Goal: Transaction & Acquisition: Purchase product/service

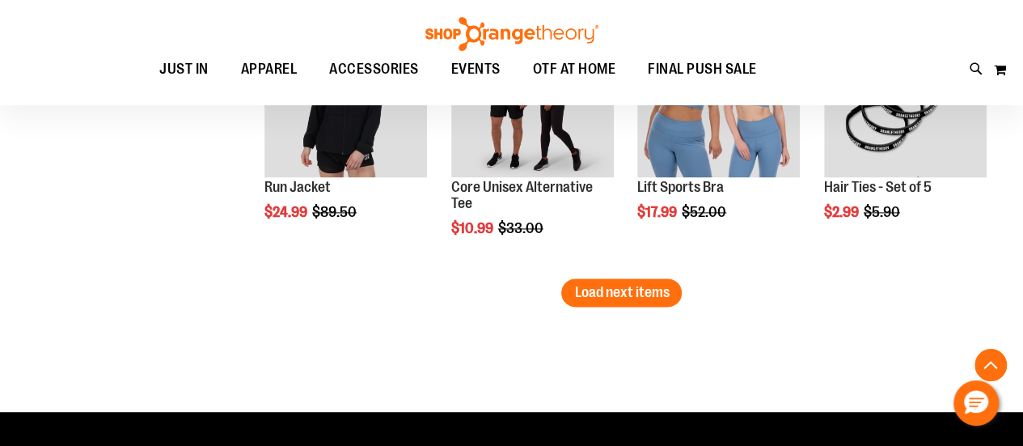
scroll to position [4123, 0]
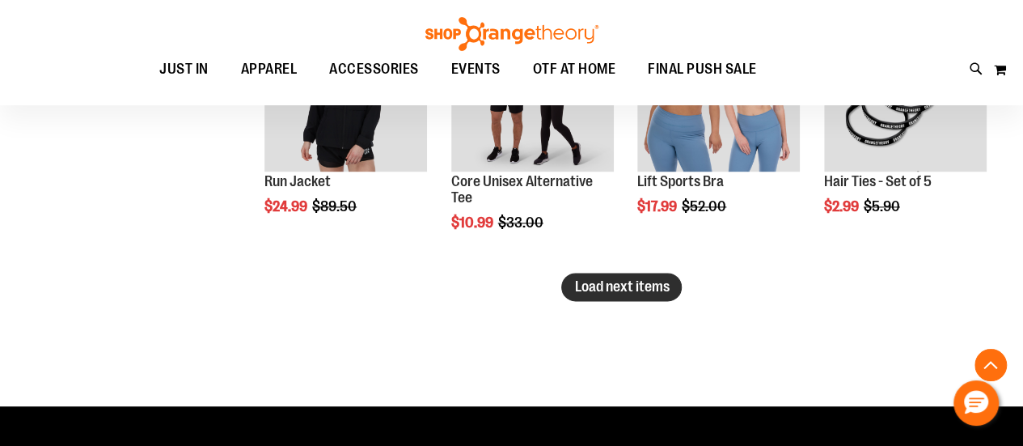
click at [640, 282] on span "Load next items" at bounding box center [621, 286] width 95 height 16
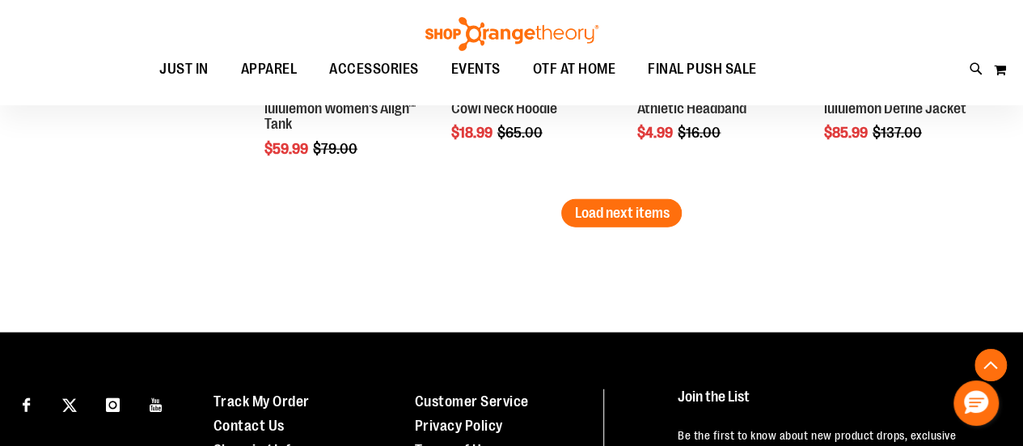
scroll to position [4931, 0]
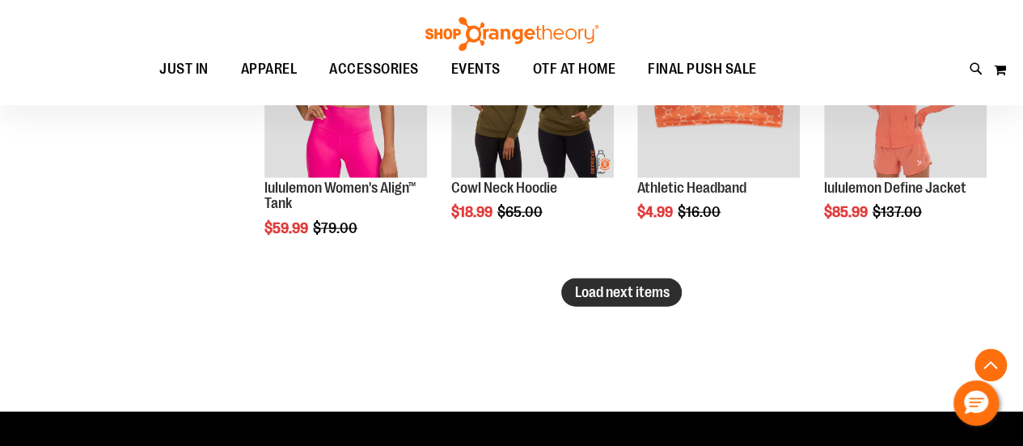
click at [613, 298] on span "Load next items" at bounding box center [621, 292] width 95 height 16
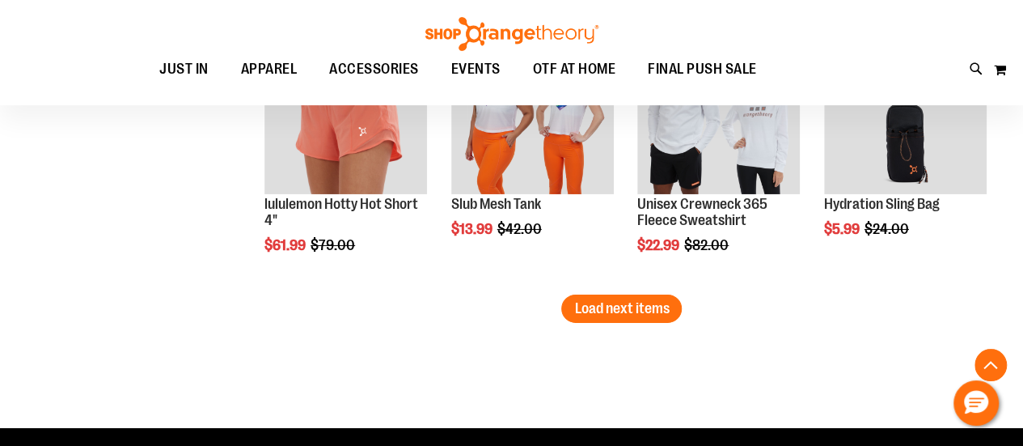
scroll to position [5740, 0]
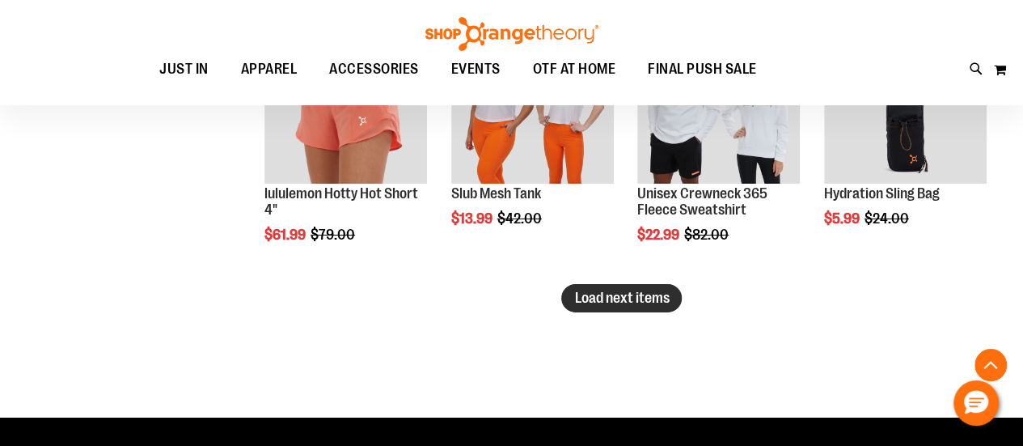
click at [573, 295] on button "Load next items" at bounding box center [621, 298] width 120 height 28
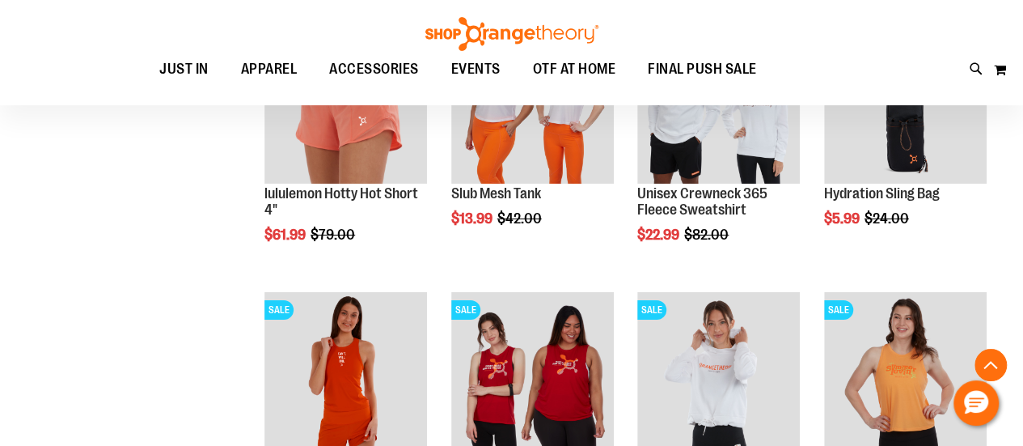
scroll to position [5821, 0]
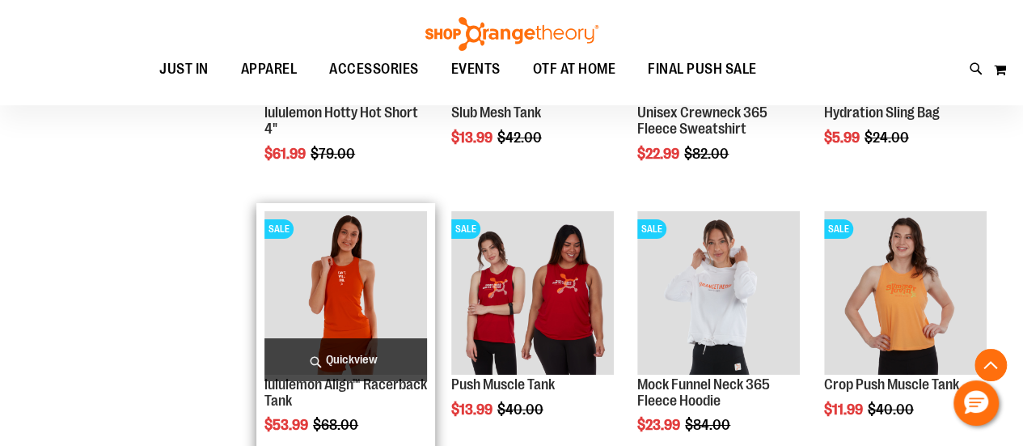
click at [382, 301] on img "product" at bounding box center [345, 292] width 163 height 163
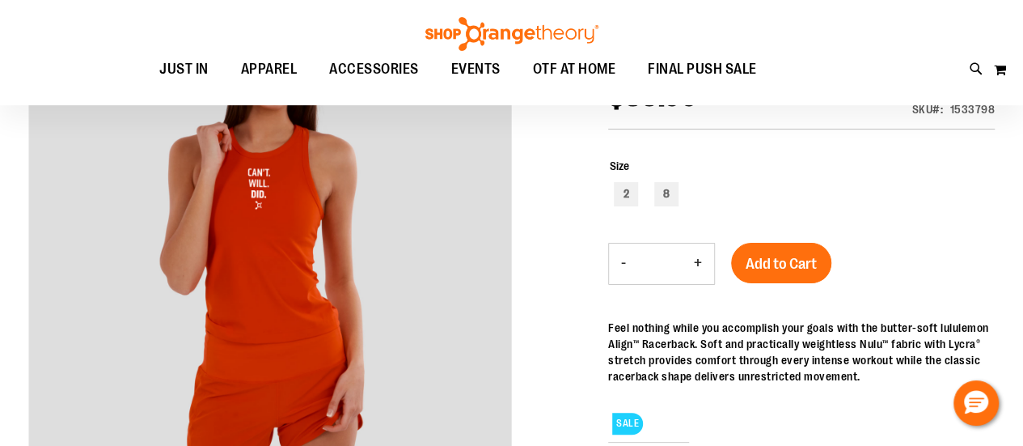
scroll to position [63, 0]
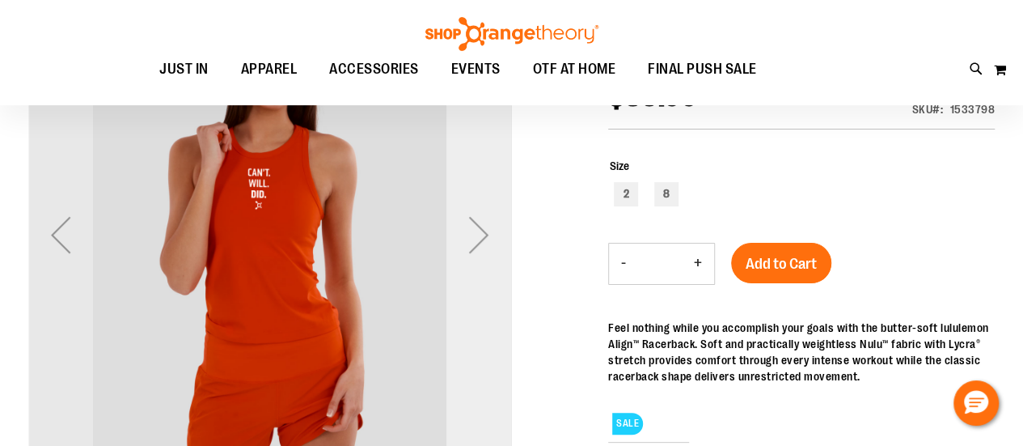
click at [474, 239] on div "Next" at bounding box center [478, 234] width 65 height 65
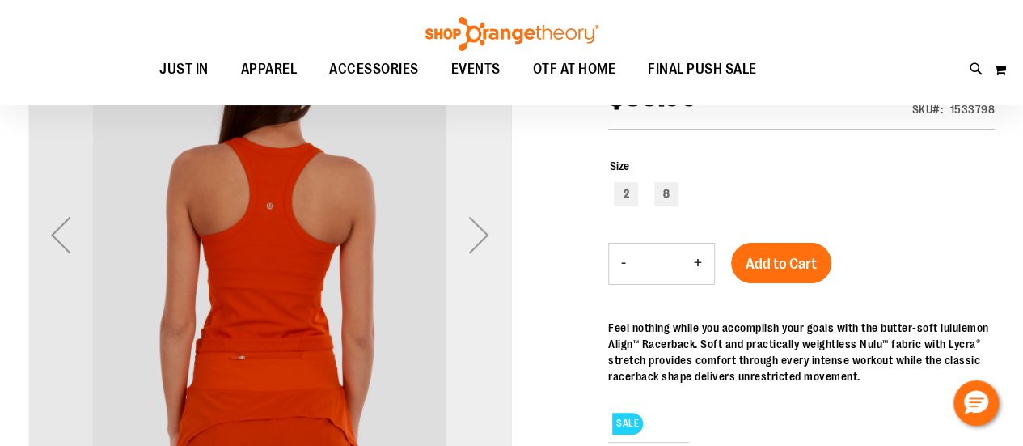
click at [474, 239] on div "Next" at bounding box center [478, 234] width 65 height 65
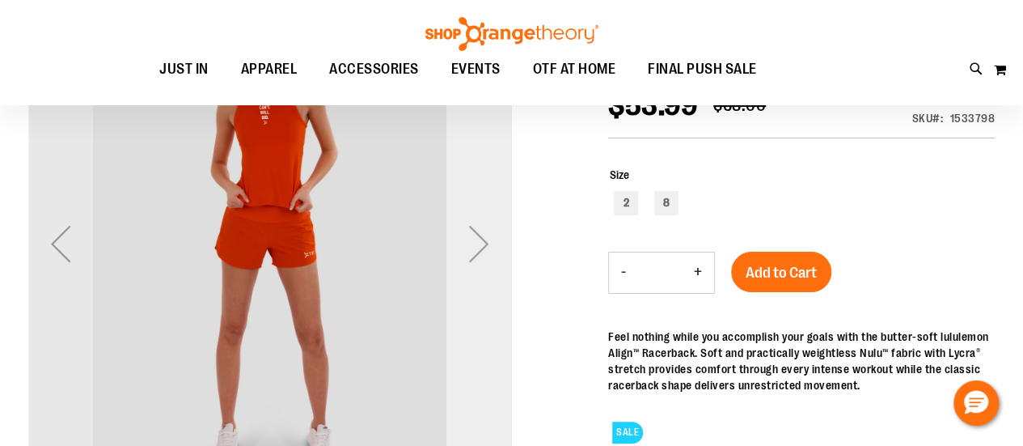
scroll to position [79, 0]
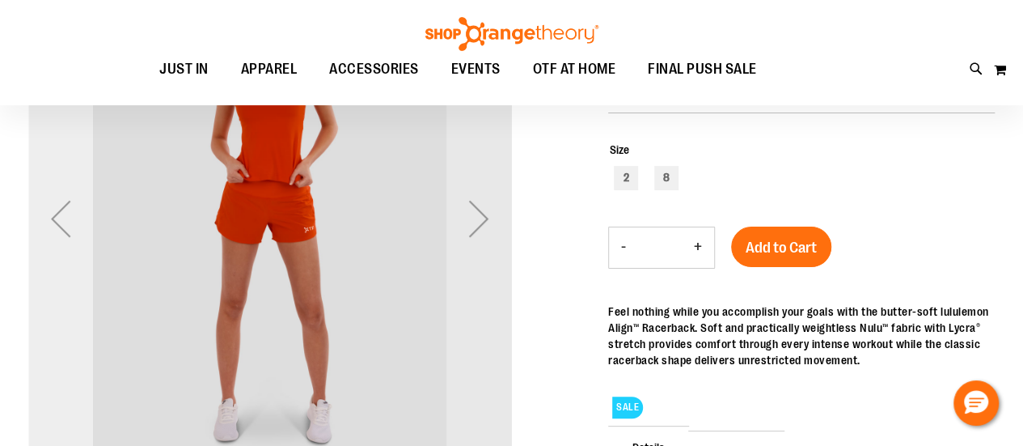
click at [62, 226] on div "Previous" at bounding box center [60, 218] width 65 height 65
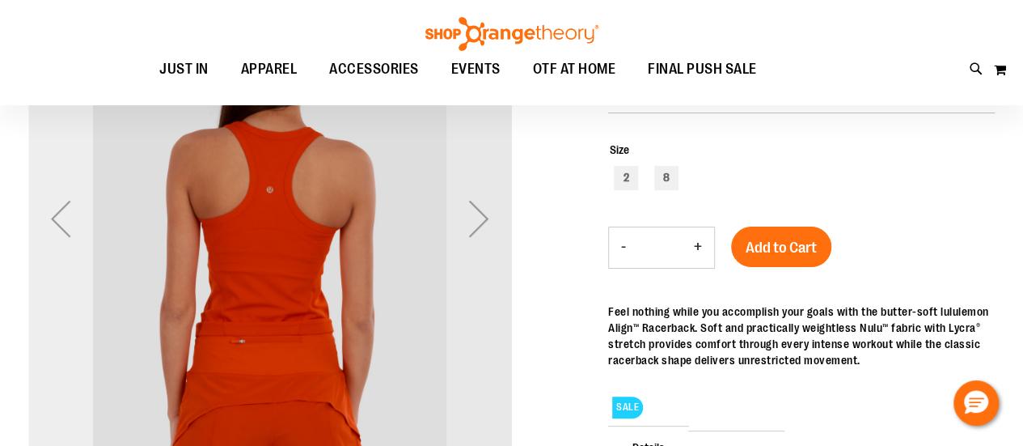
click at [62, 226] on div "Previous" at bounding box center [60, 218] width 65 height 65
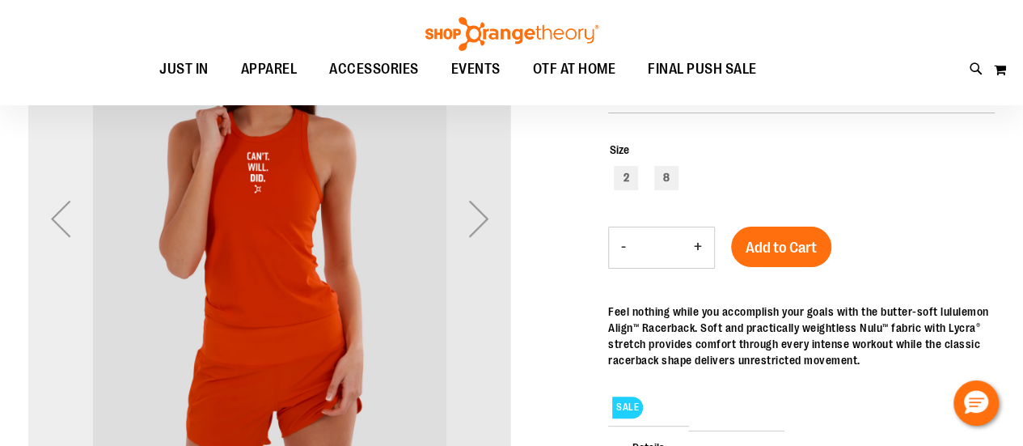
click at [62, 226] on div "Previous" at bounding box center [60, 218] width 65 height 65
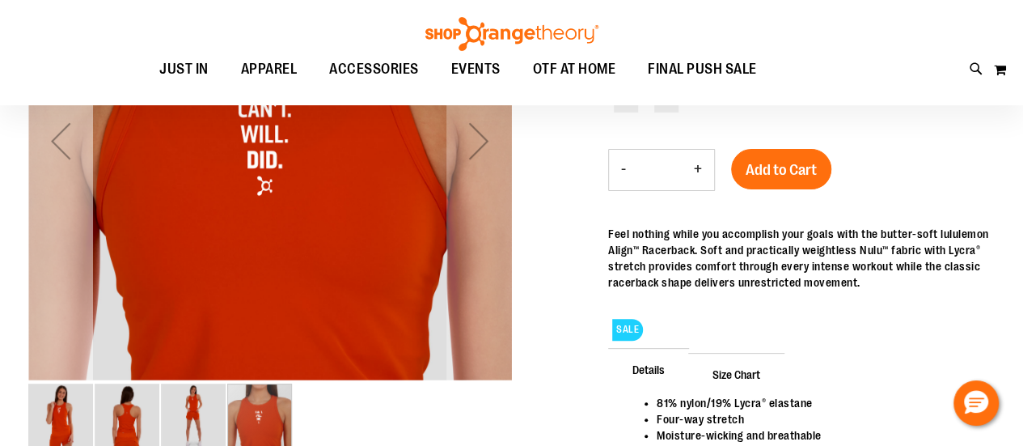
scroll to position [0, 0]
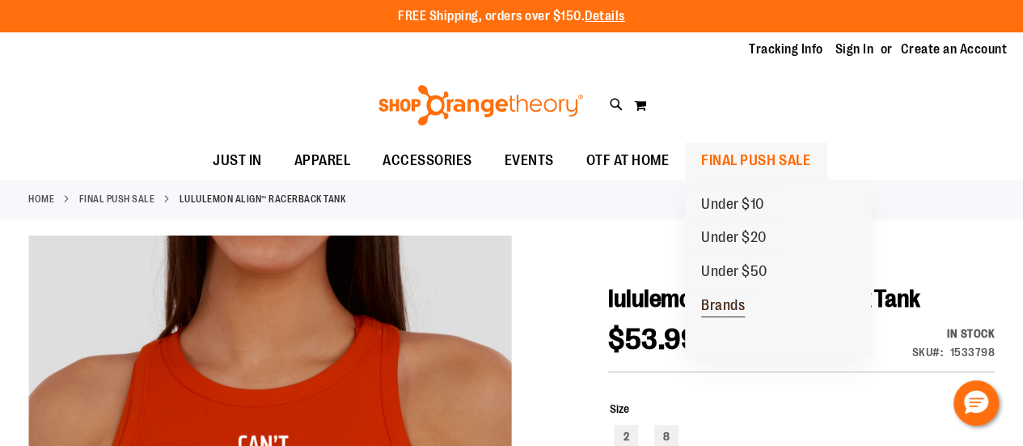
click at [725, 306] on span "Brands" at bounding box center [723, 307] width 44 height 20
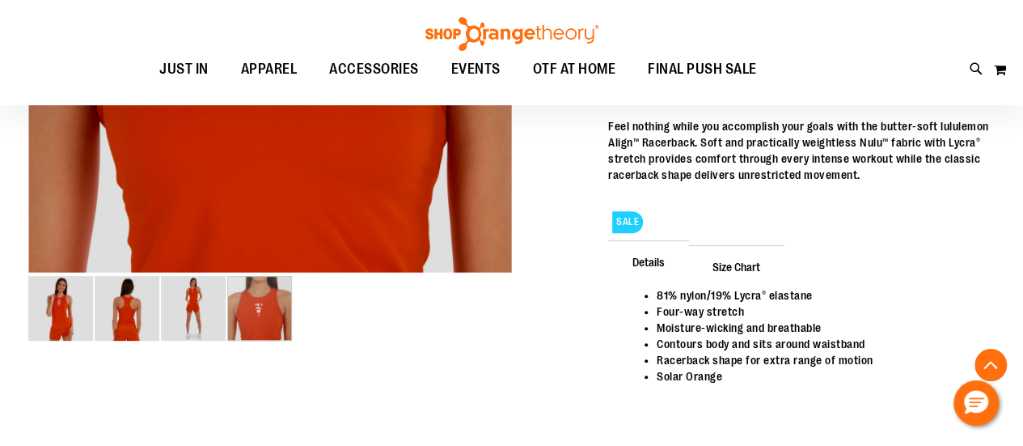
scroll to position [322, 0]
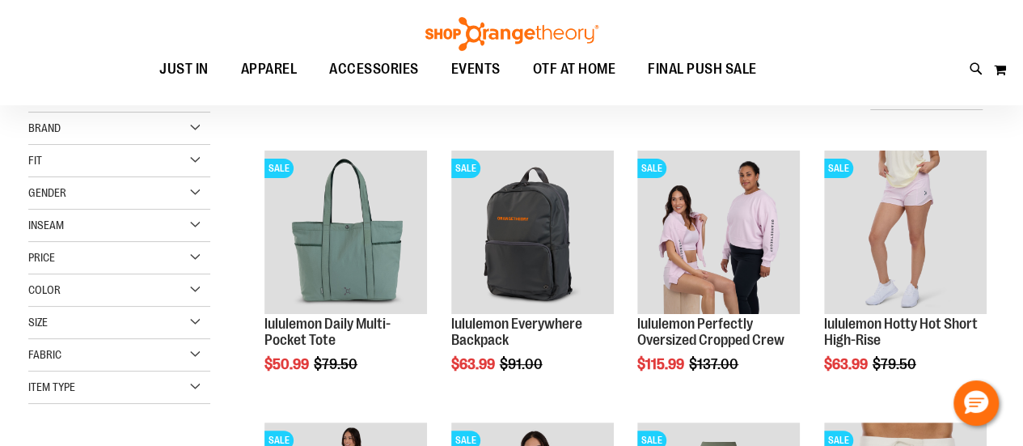
scroll to position [79, 0]
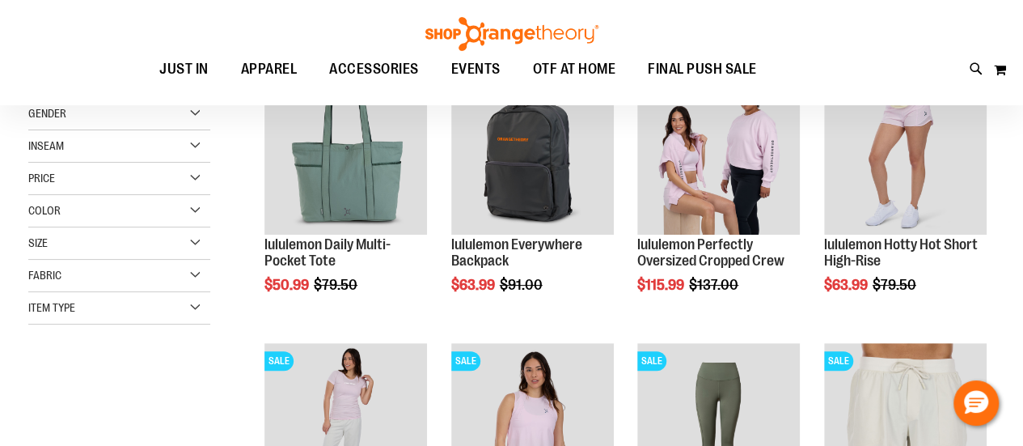
click at [194, 308] on div "Item Type" at bounding box center [119, 308] width 182 height 32
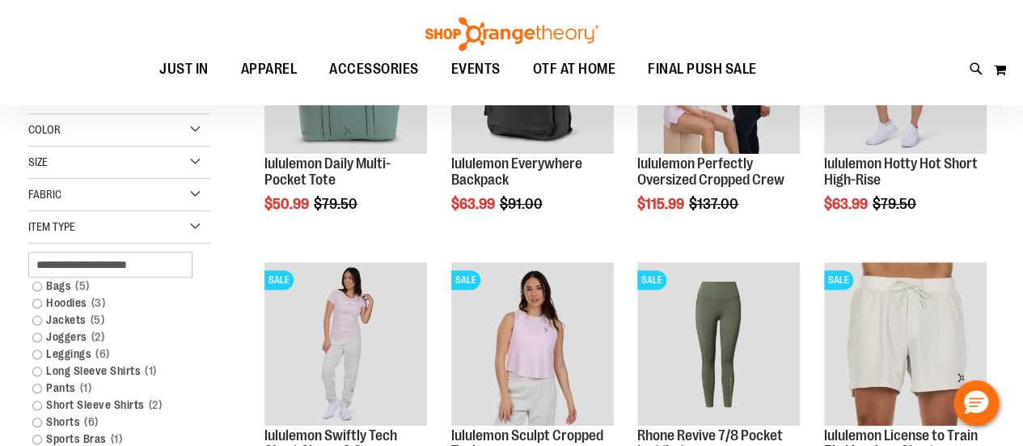
scroll to position [241, 0]
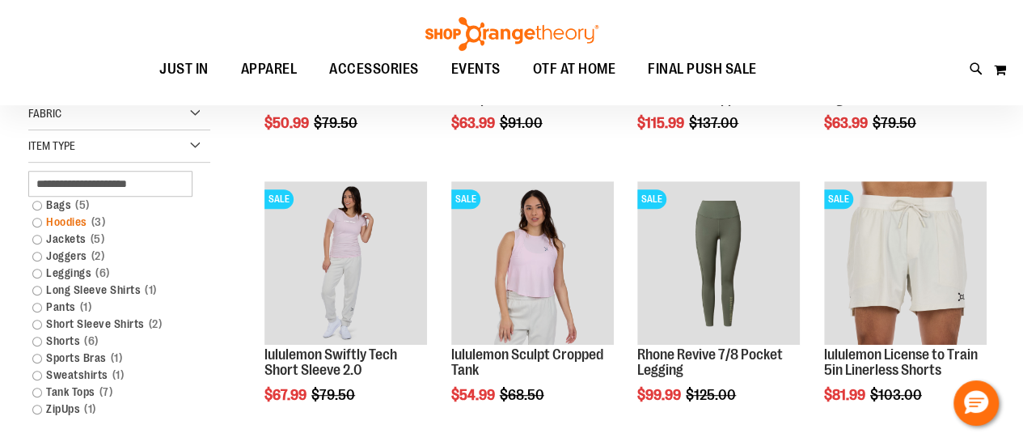
click at [32, 218] on link "Hoodies 3 items" at bounding box center [111, 221] width 175 height 17
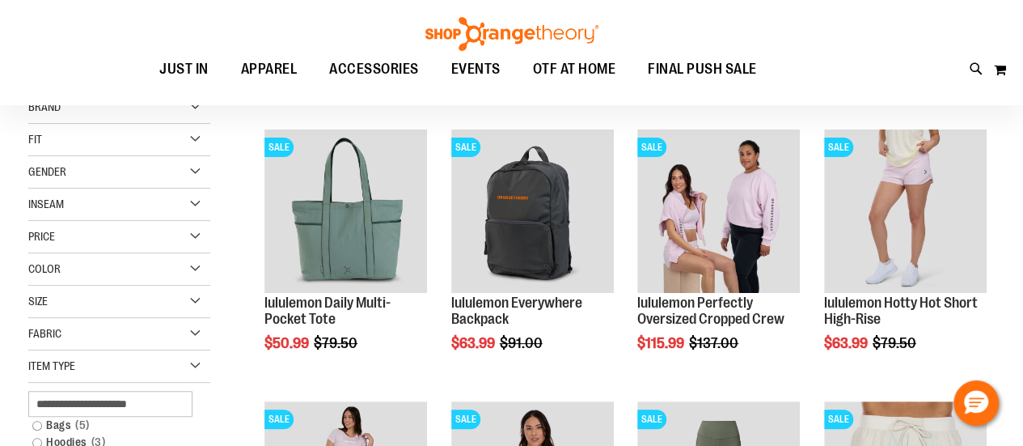
scroll to position [0, 0]
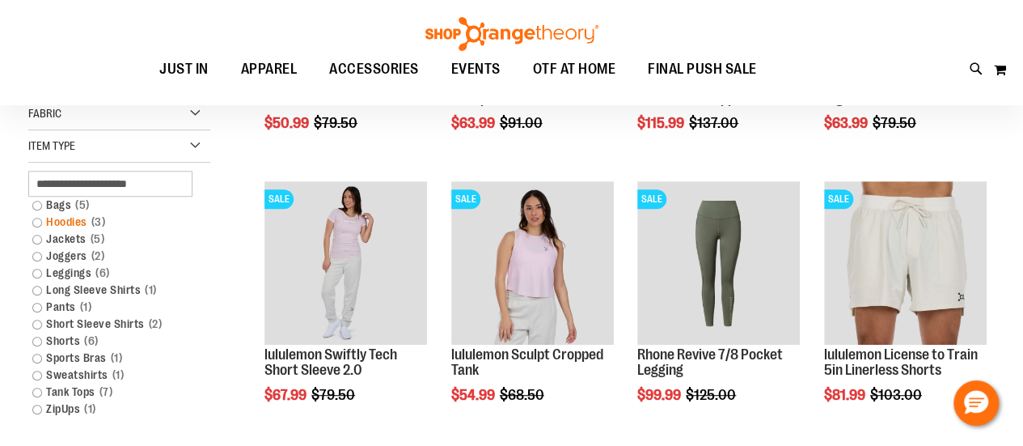
click at [34, 221] on link "Hoodies 3 items" at bounding box center [111, 221] width 175 height 17
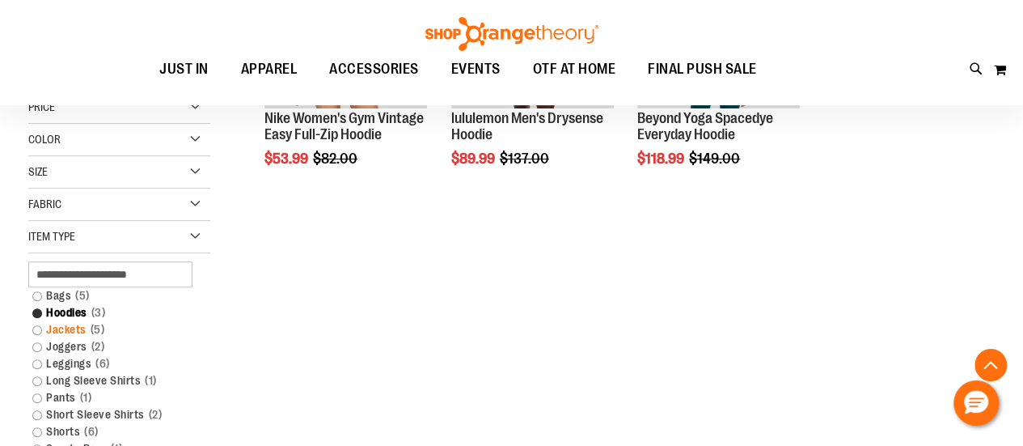
scroll to position [322, 0]
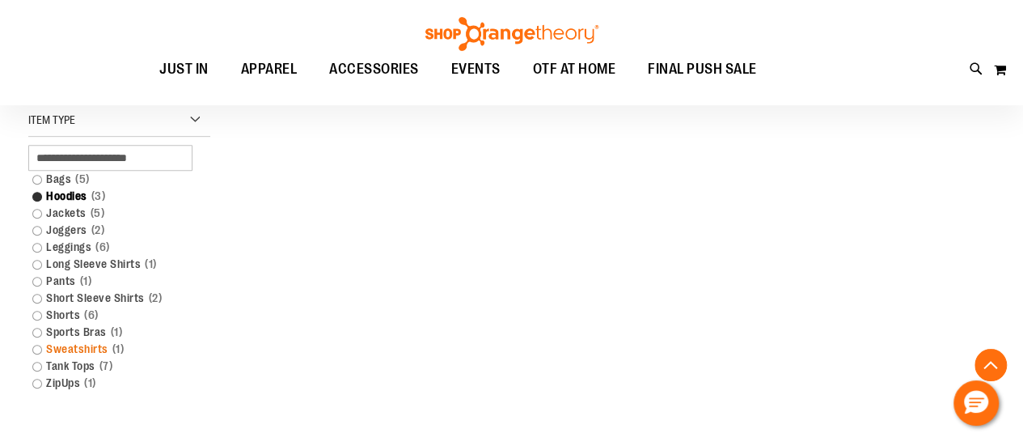
click at [36, 348] on link "Sweatshirts 1 item" at bounding box center [111, 348] width 175 height 17
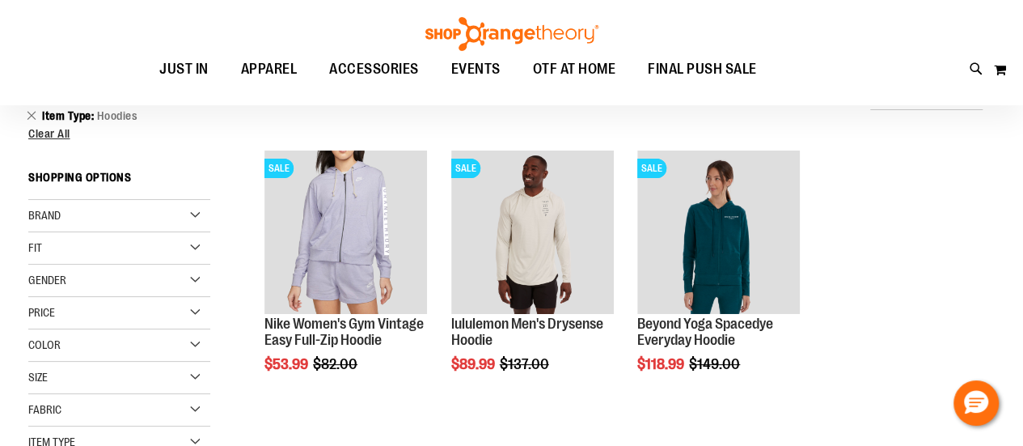
scroll to position [0, 0]
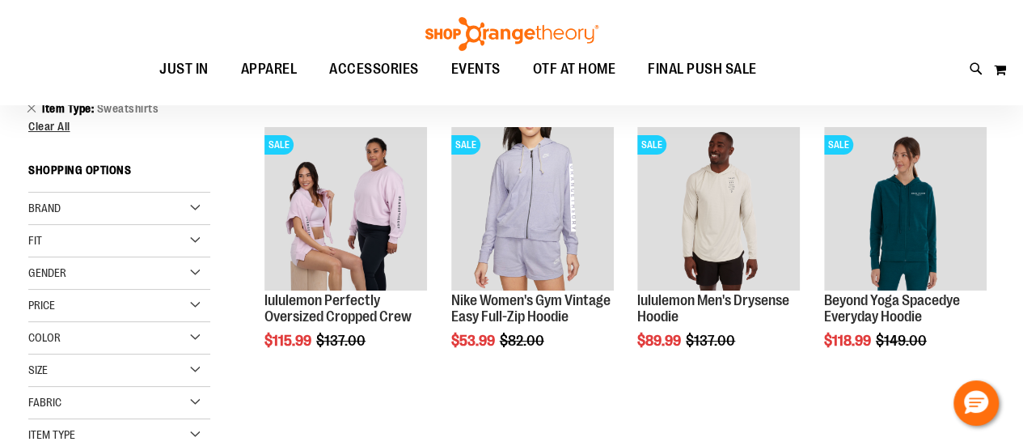
scroll to position [60, 0]
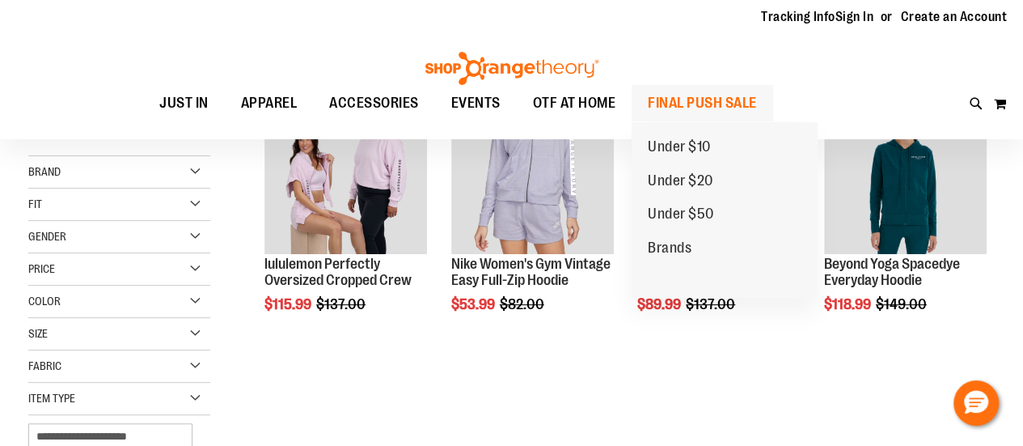
click at [705, 99] on span "FINAL PUSH SALE" at bounding box center [702, 103] width 109 height 36
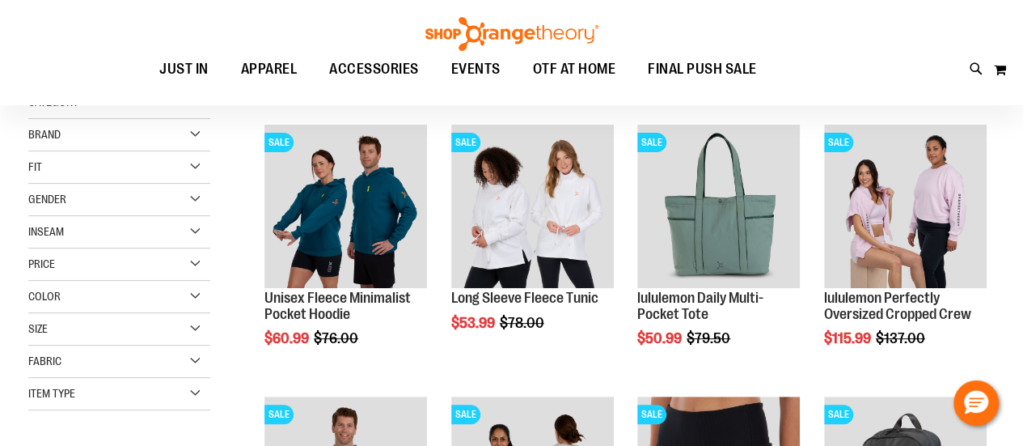
scroll to position [243, 0]
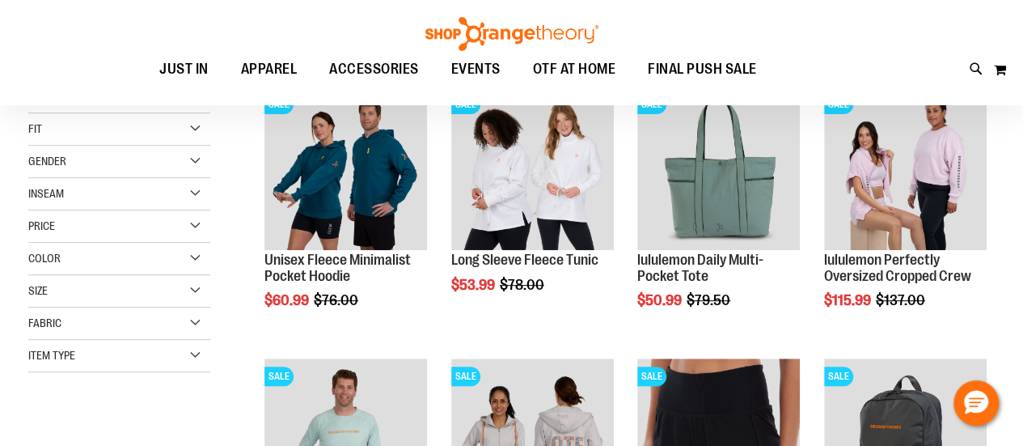
click at [192, 352] on div "Item Type" at bounding box center [119, 356] width 182 height 32
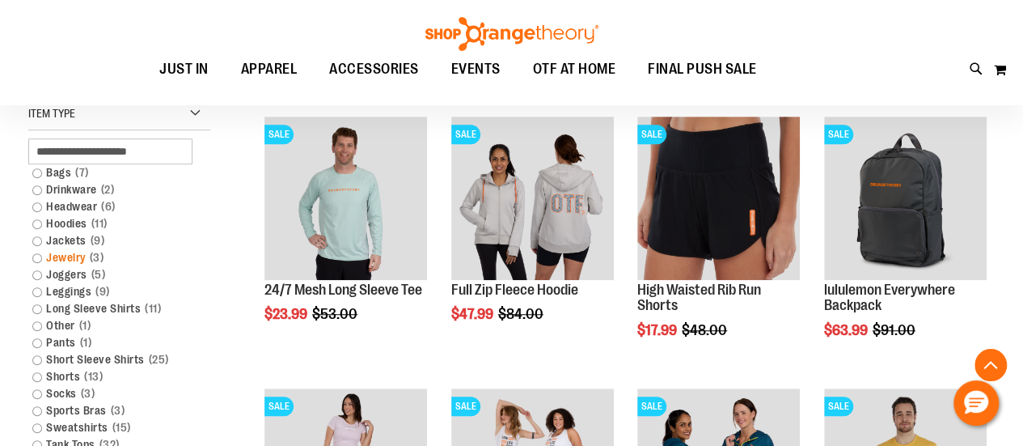
scroll to position [485, 0]
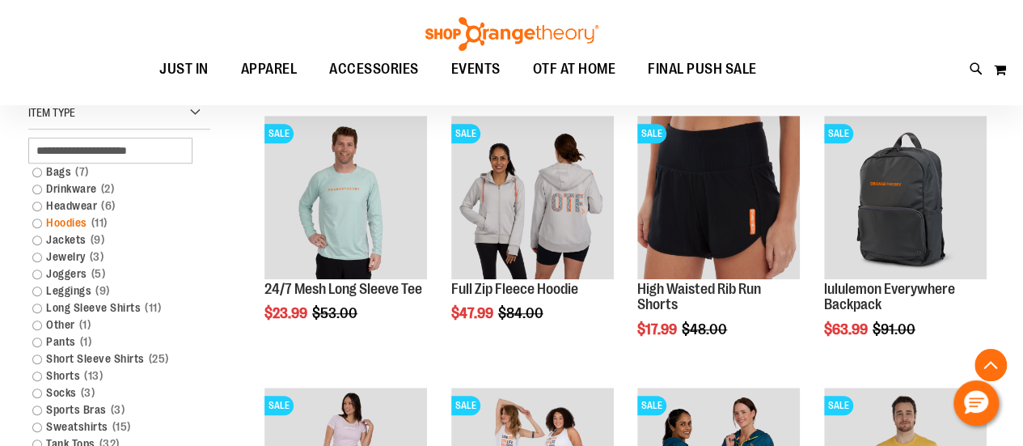
click at [34, 221] on link "Hoodies 11 items" at bounding box center [111, 222] width 175 height 17
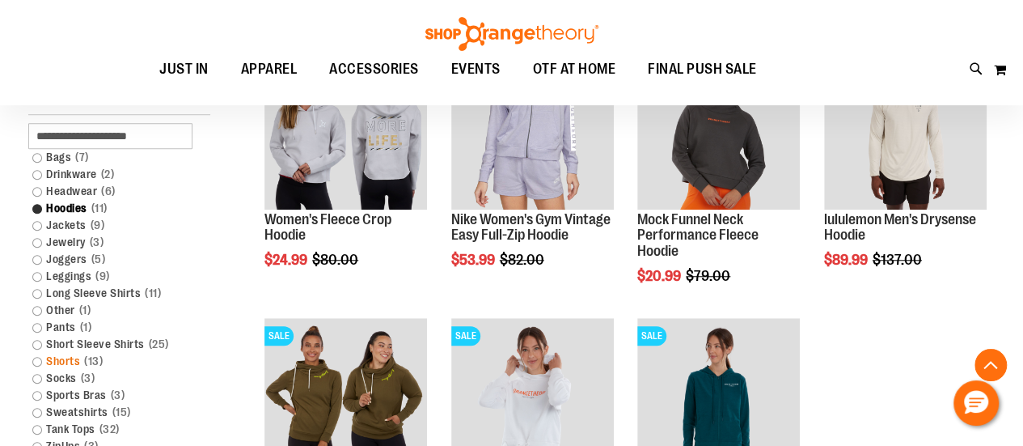
scroll to position [636, 0]
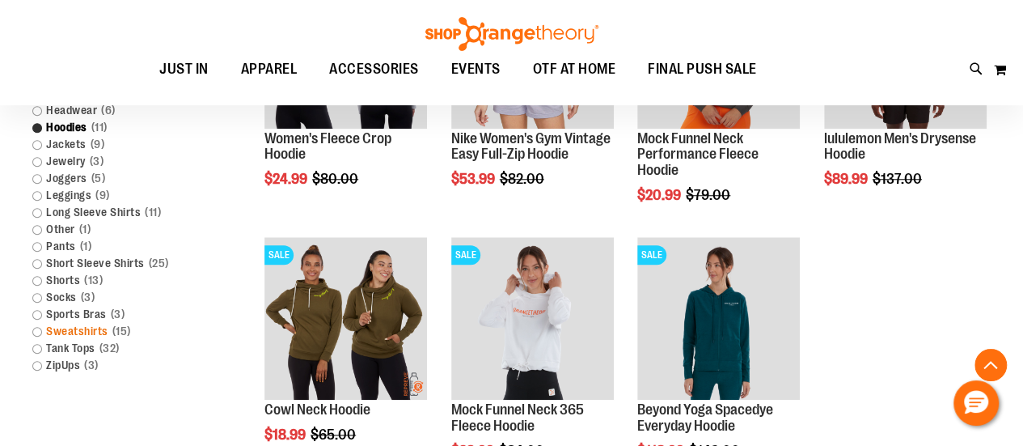
click at [94, 328] on link "Sweatshirts 15 items" at bounding box center [111, 331] width 175 height 17
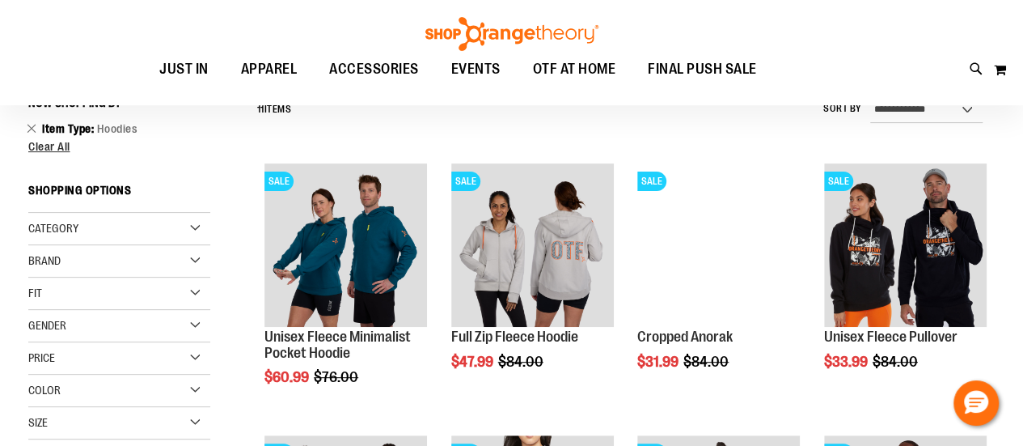
scroll to position [150, 0]
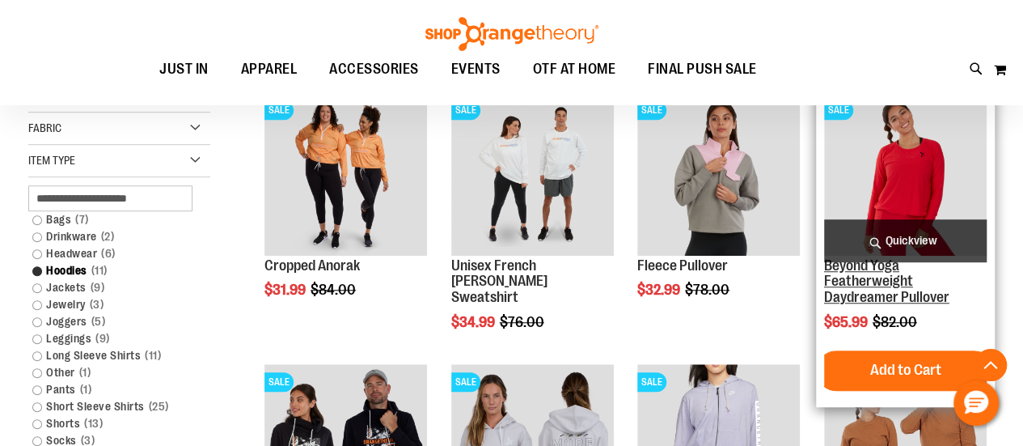
scroll to position [555, 0]
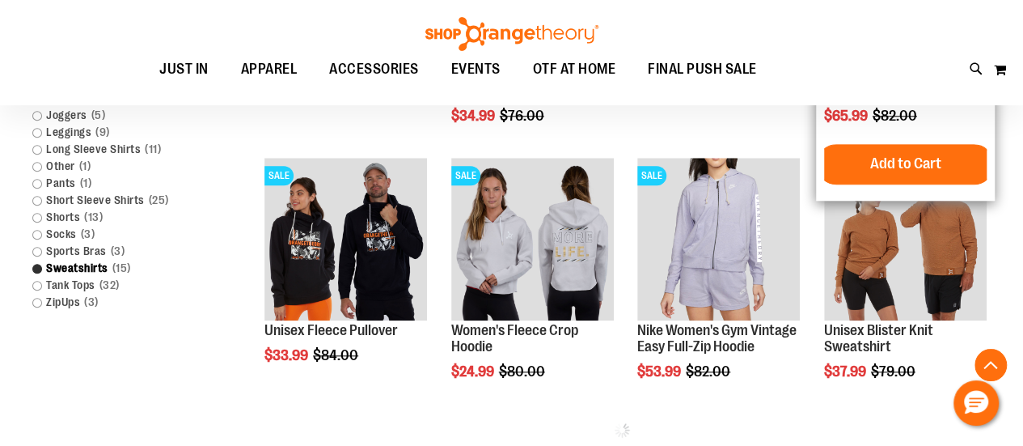
scroll to position [716, 0]
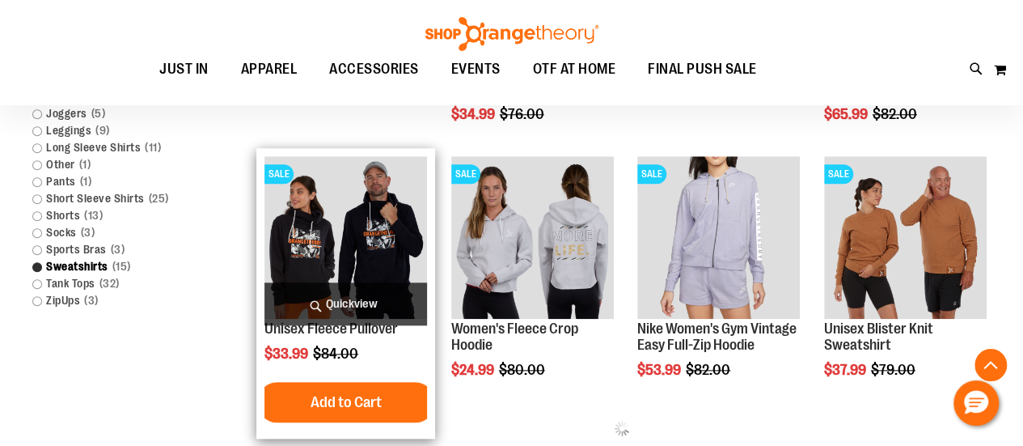
click at [371, 257] on img "product" at bounding box center [345, 237] width 163 height 163
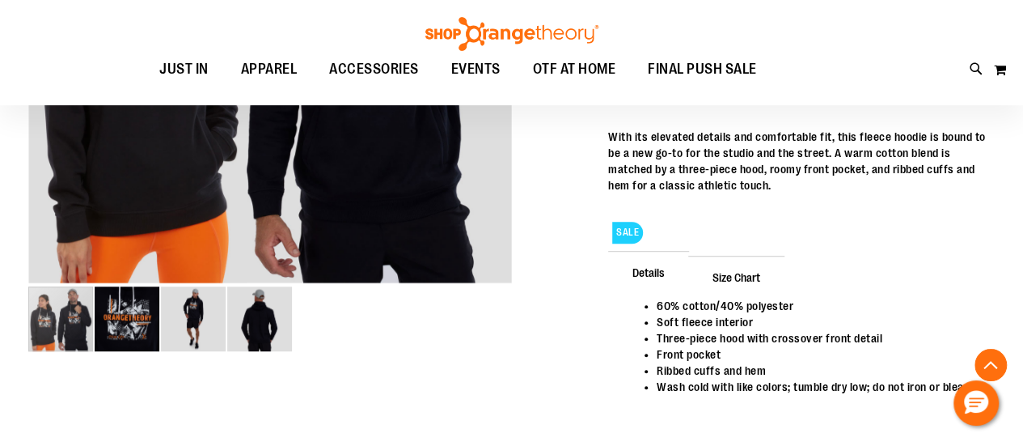
scroll to position [484, 0]
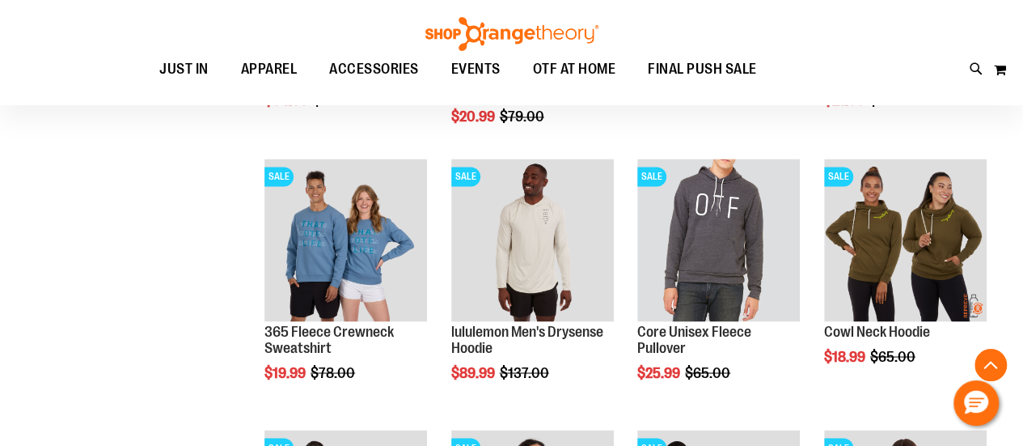
scroll to position [1283, 0]
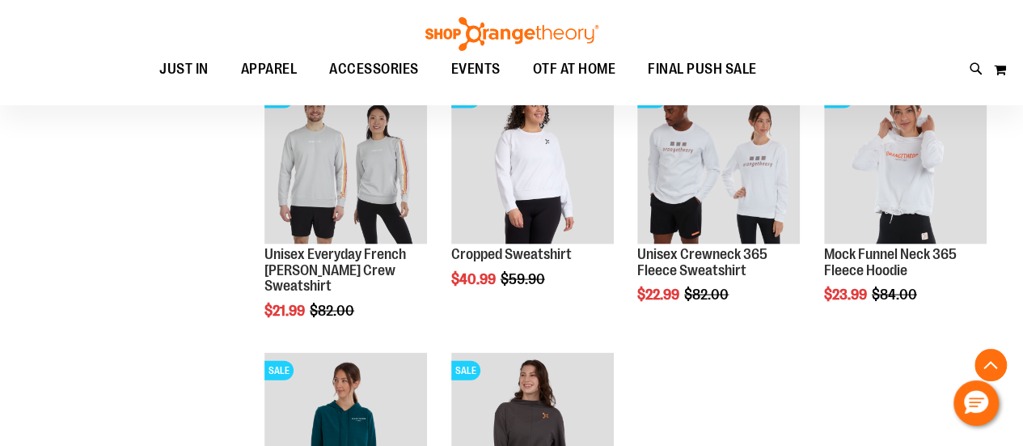
scroll to position [1525, 0]
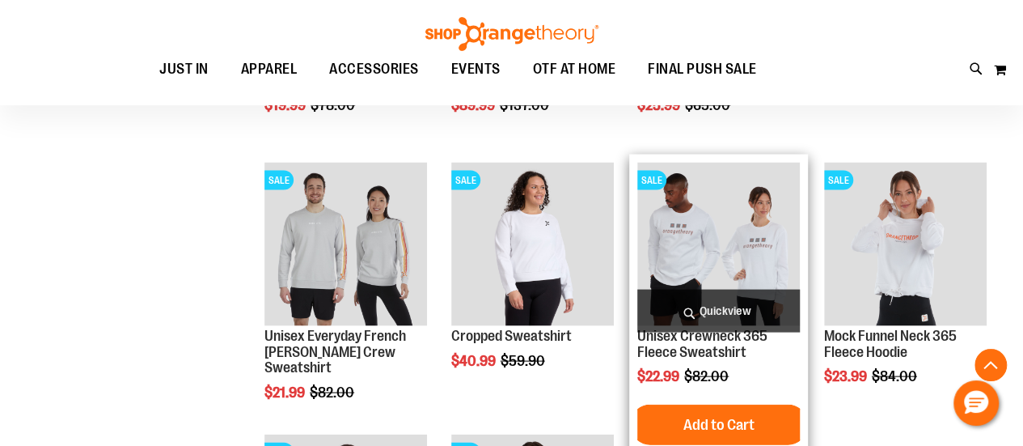
click at [741, 282] on img "product" at bounding box center [718, 243] width 163 height 163
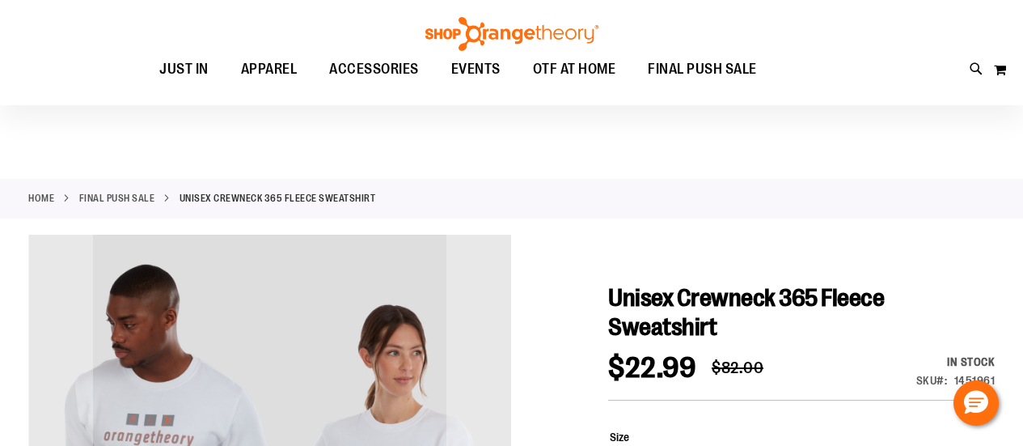
scroll to position [162, 0]
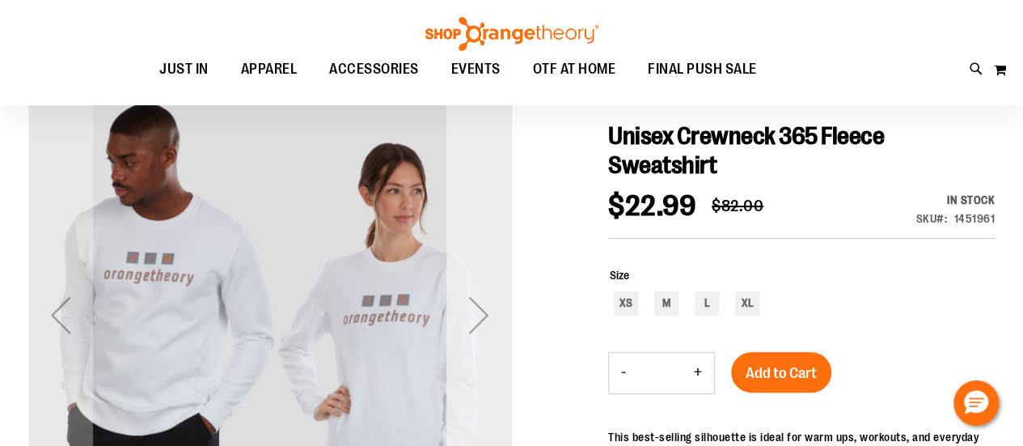
click at [466, 319] on div "Next" at bounding box center [478, 314] width 65 height 65
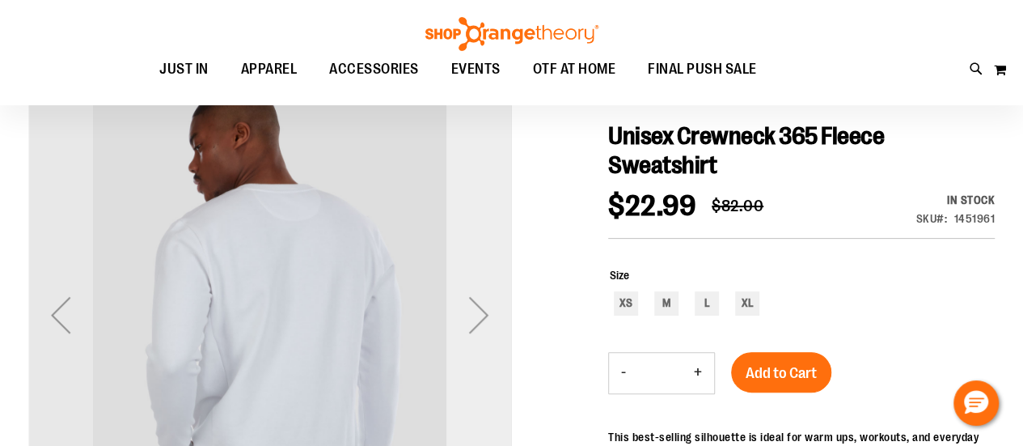
click at [466, 319] on div "Next" at bounding box center [478, 314] width 65 height 65
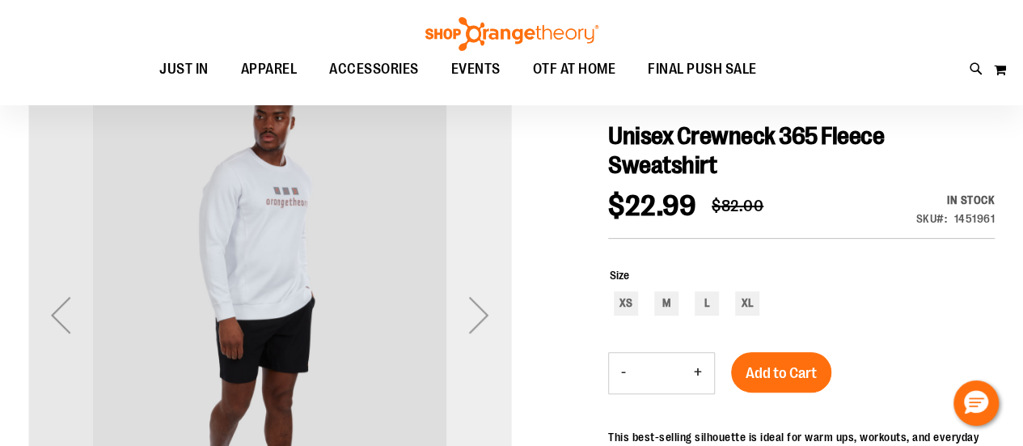
click at [467, 319] on div "Next" at bounding box center [478, 314] width 65 height 65
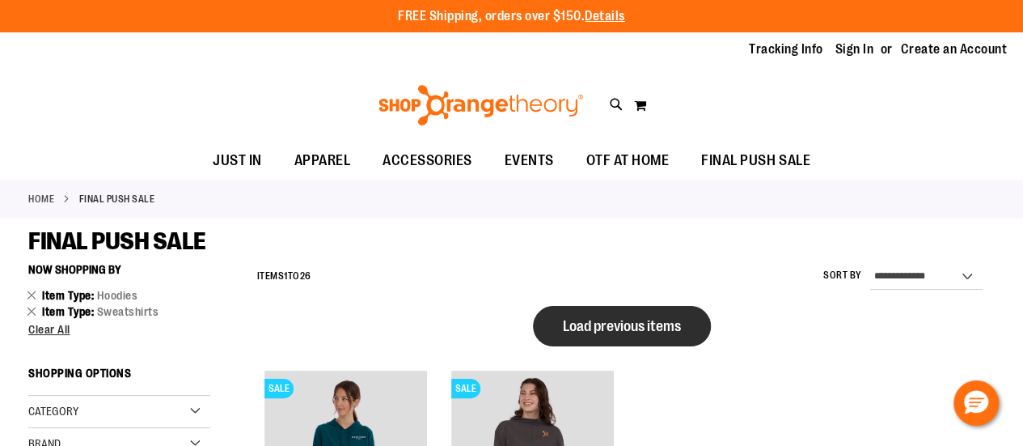
click at [656, 327] on span "Load previous items" at bounding box center [622, 326] width 118 height 16
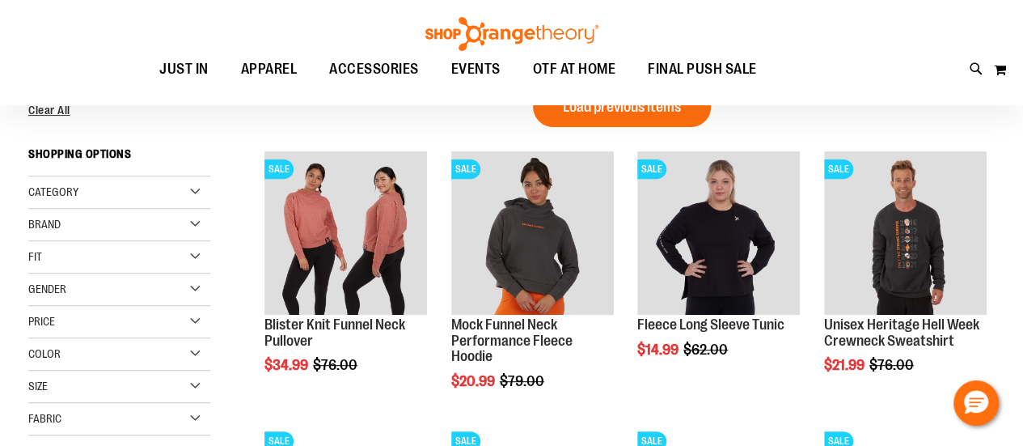
scroll to position [243, 0]
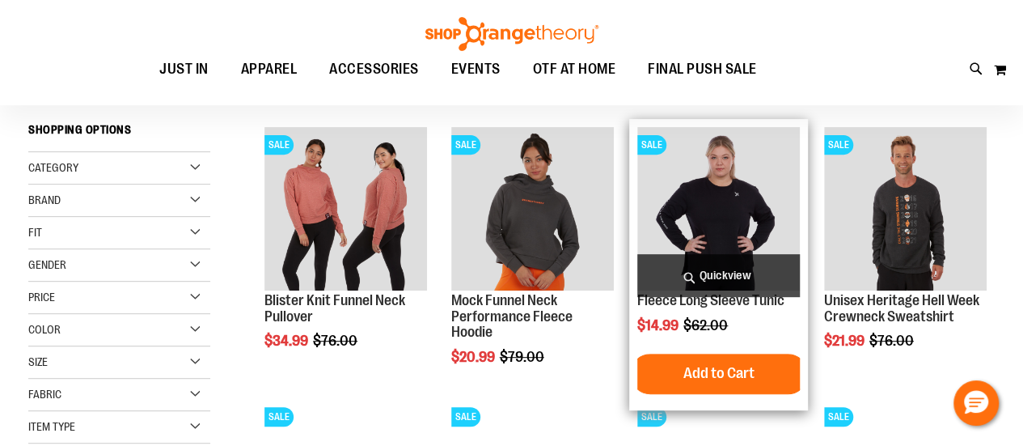
click at [733, 211] on img "product" at bounding box center [718, 208] width 163 height 163
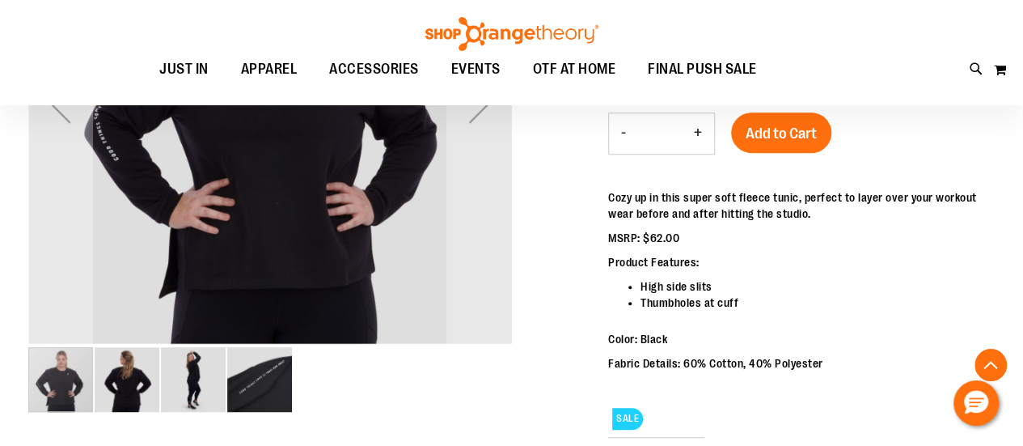
scroll to position [484, 0]
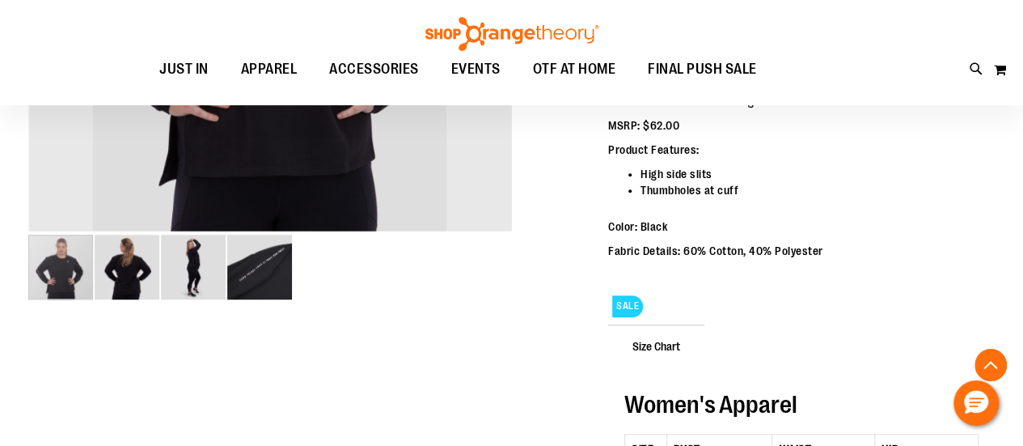
click at [110, 289] on img "image 2 of 4" at bounding box center [127, 267] width 65 height 65
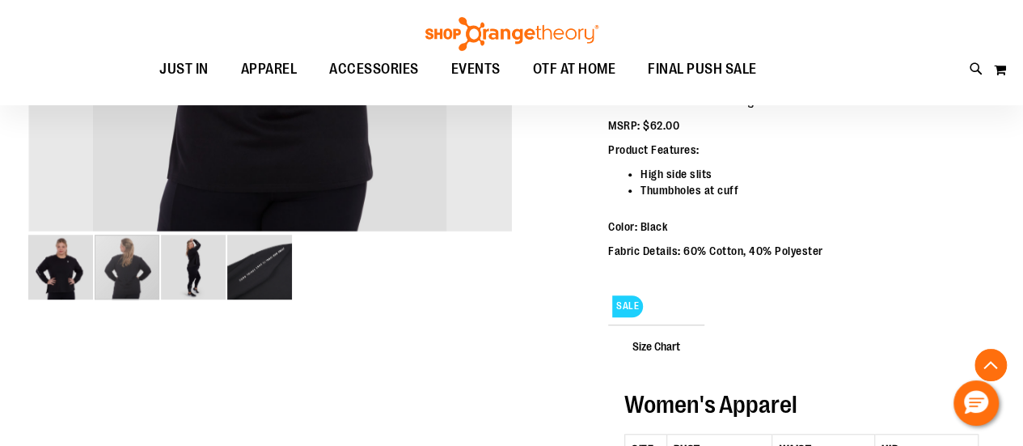
click at [175, 274] on img "image 3 of 4" at bounding box center [193, 267] width 65 height 65
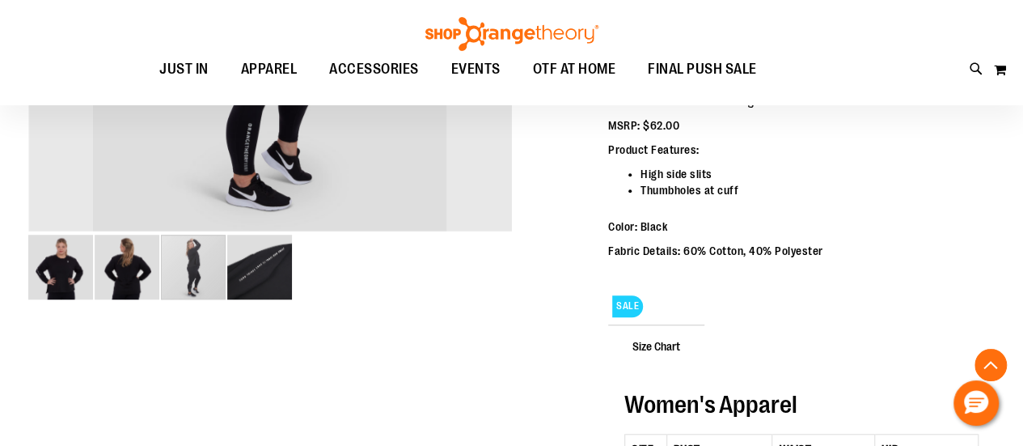
scroll to position [404, 0]
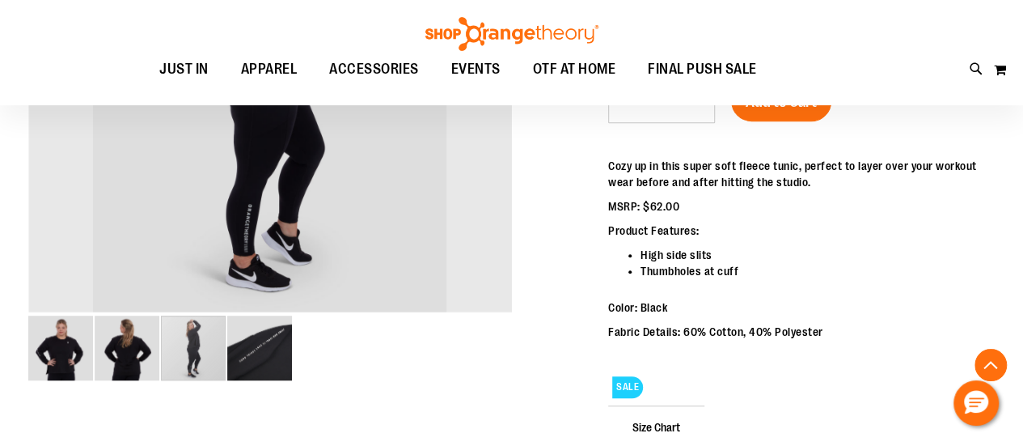
click at [272, 368] on img "image 4 of 4" at bounding box center [259, 347] width 65 height 65
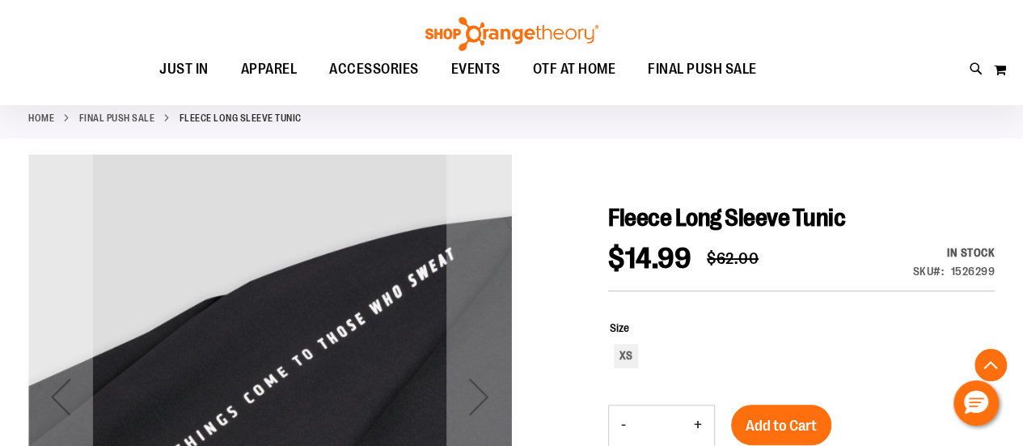
scroll to position [323, 0]
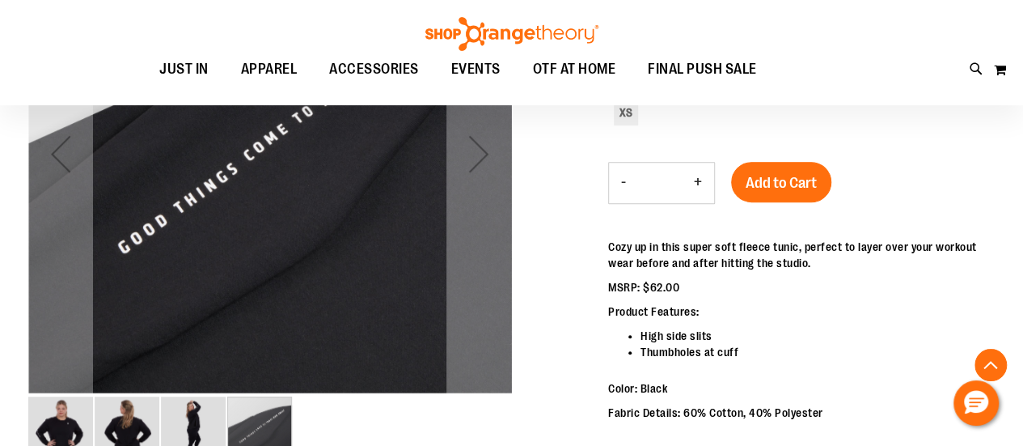
click at [65, 428] on img "image 1 of 4" at bounding box center [60, 428] width 65 height 65
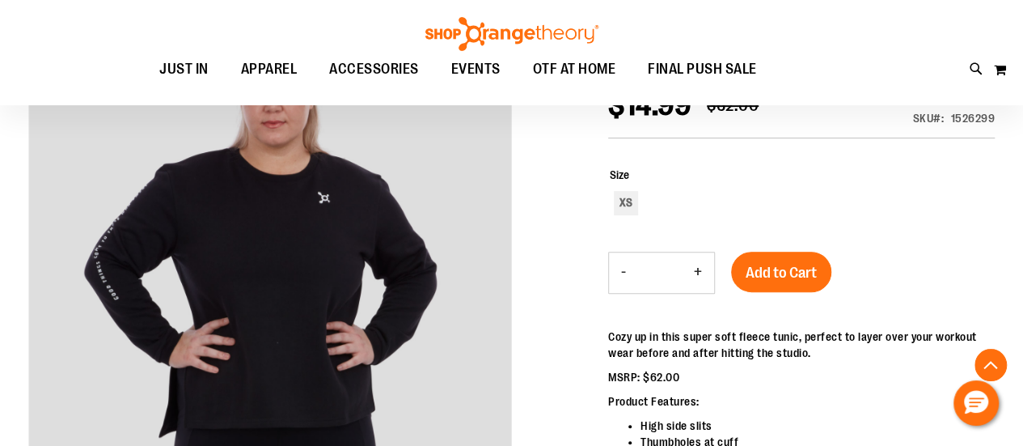
scroll to position [161, 0]
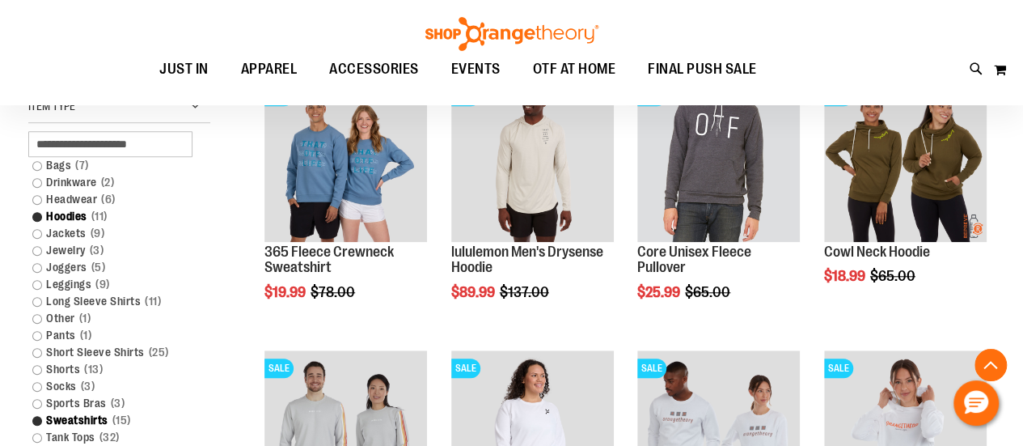
scroll to position [569, 0]
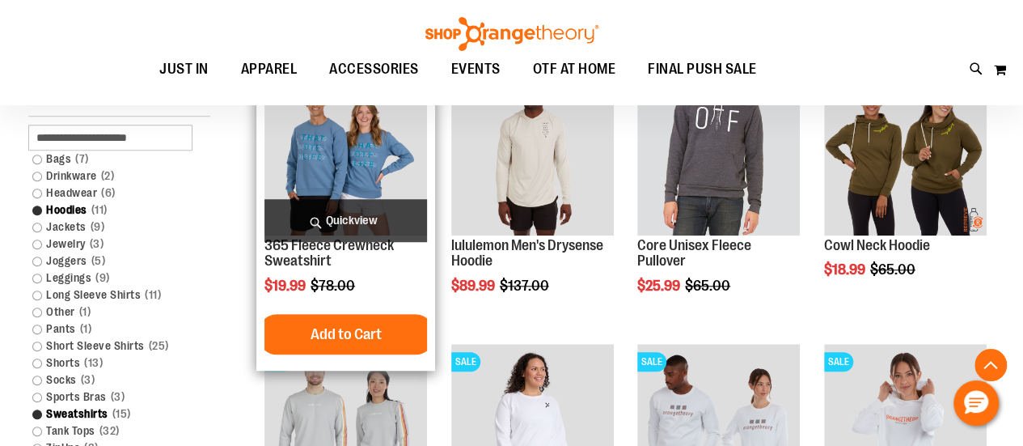
click at [368, 154] on img "product" at bounding box center [345, 153] width 163 height 163
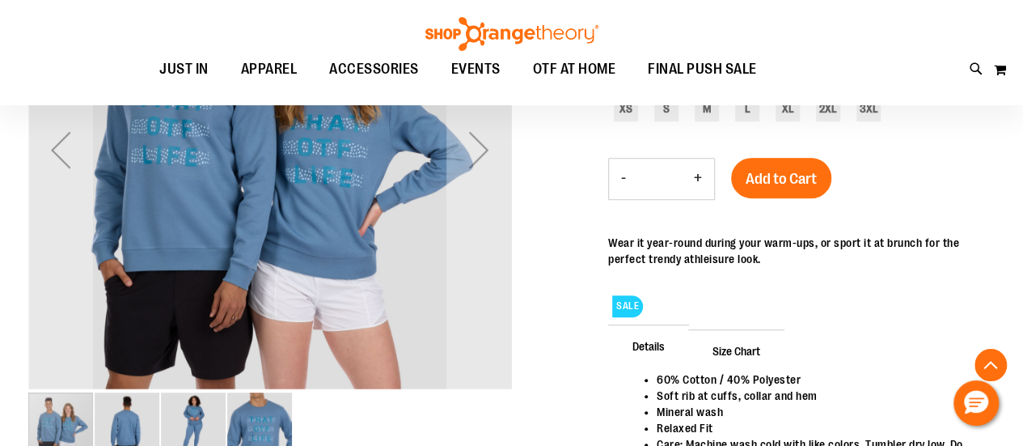
scroll to position [242, 0]
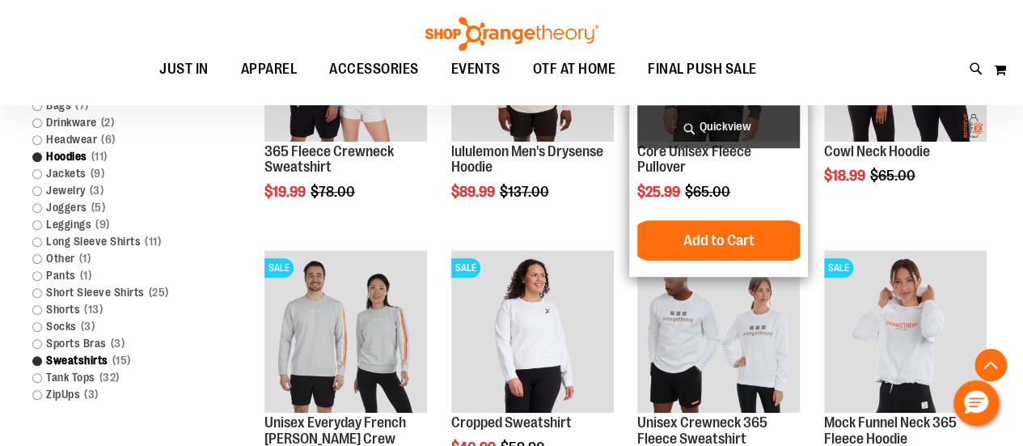
scroll to position [707, 0]
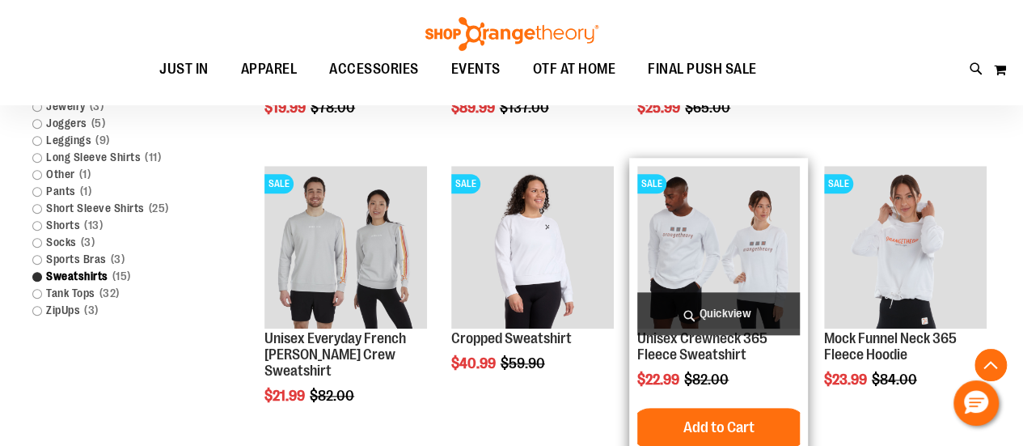
click at [752, 245] on img "product" at bounding box center [718, 247] width 163 height 163
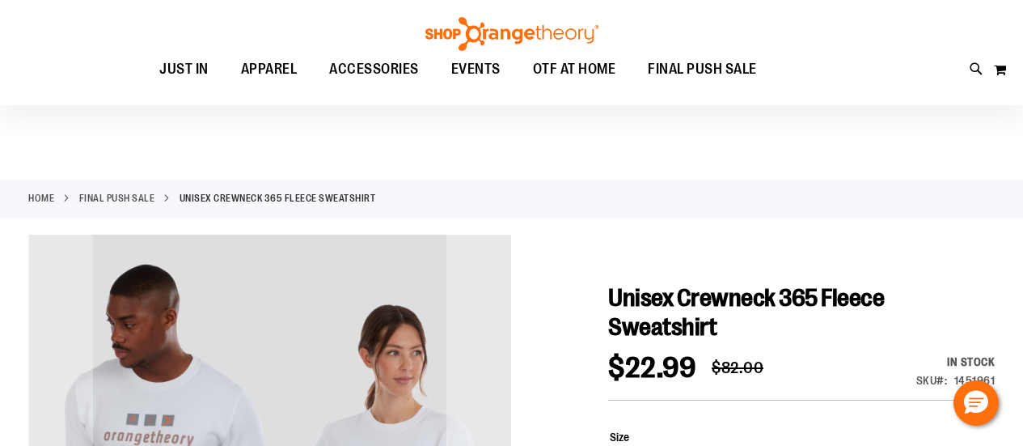
scroll to position [81, 0]
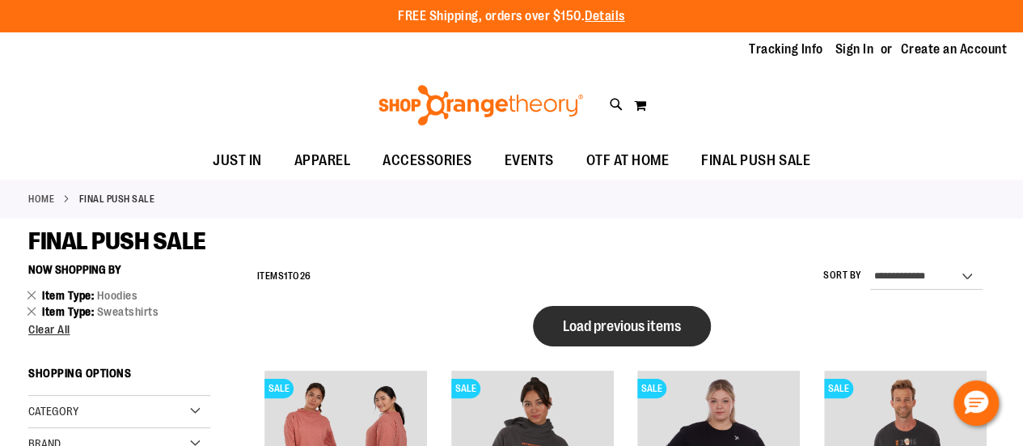
click at [660, 323] on span "Load previous items" at bounding box center [622, 326] width 118 height 16
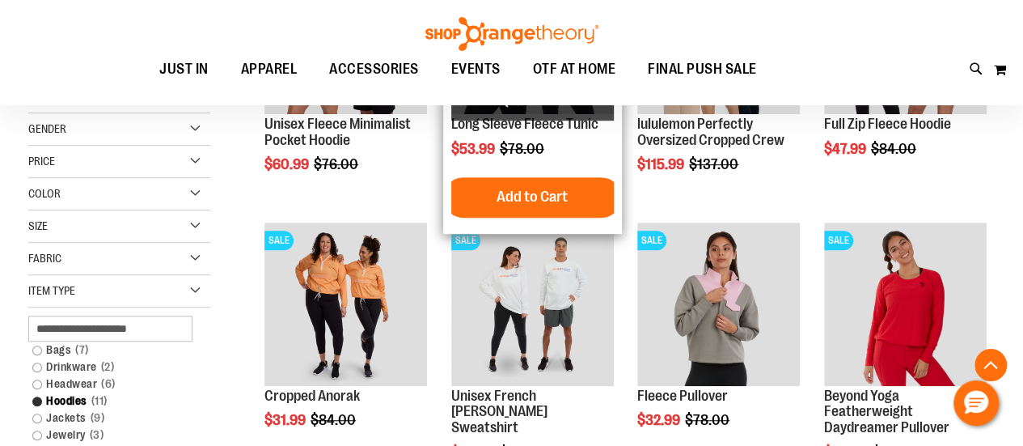
scroll to position [404, 0]
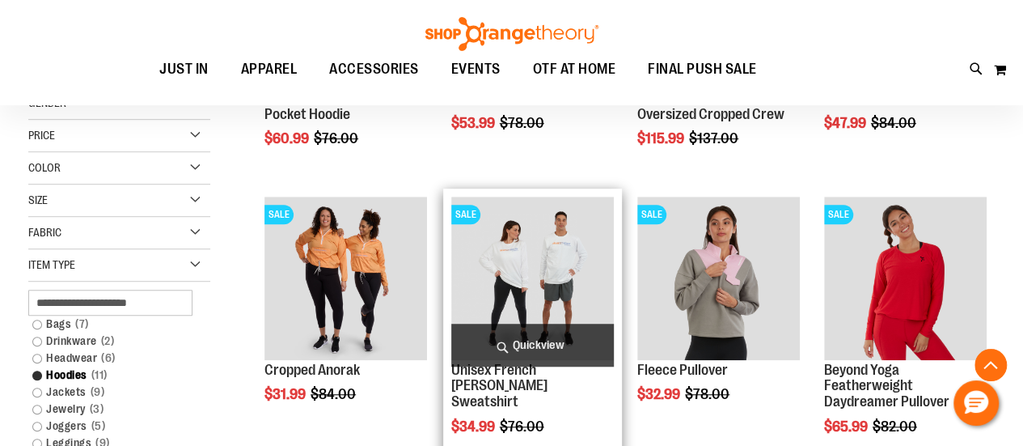
click at [539, 260] on img "product" at bounding box center [532, 278] width 163 height 163
